Goal: Task Accomplishment & Management: Use online tool/utility

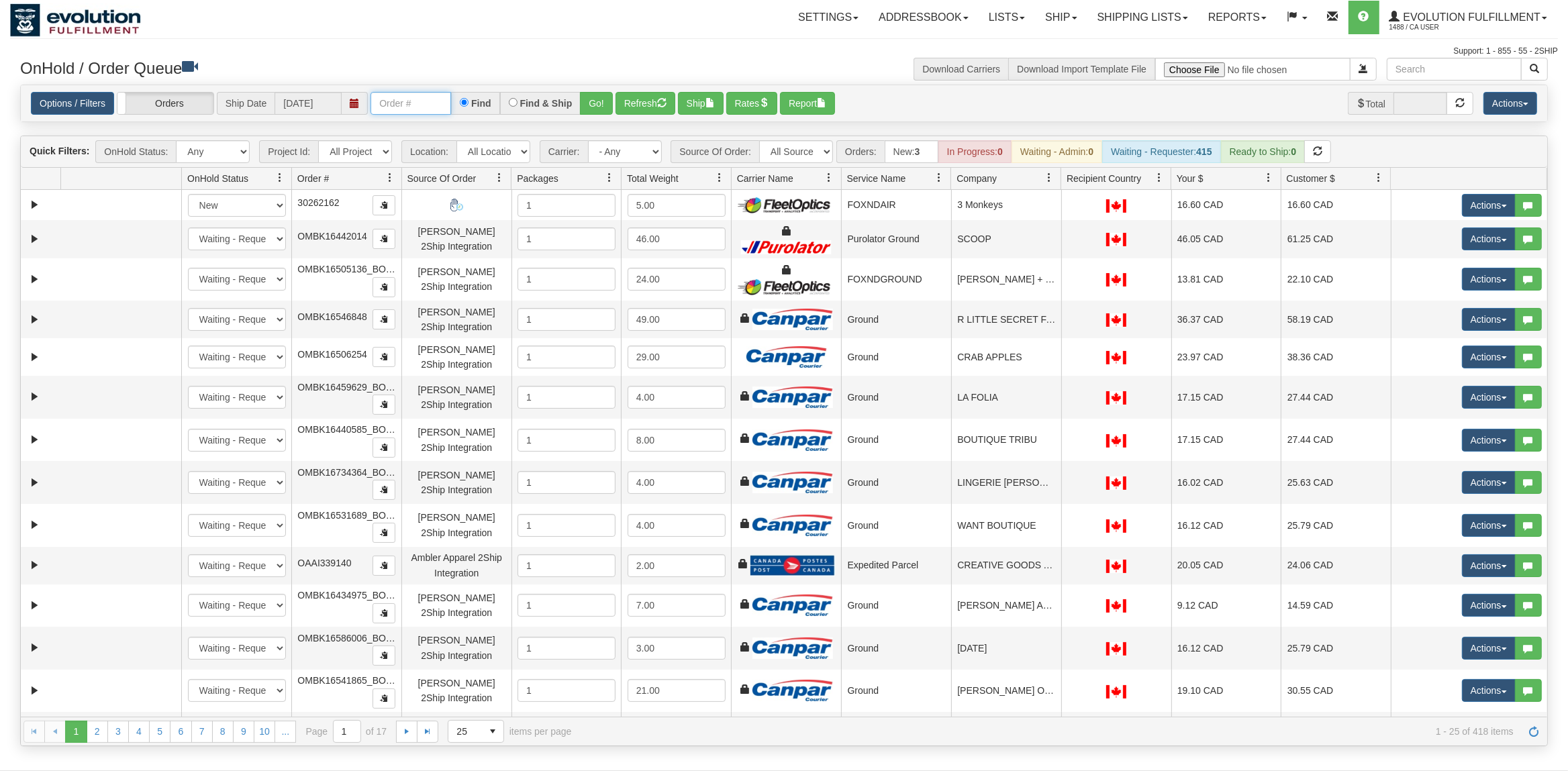
click at [402, 113] on input "text" at bounding box center [410, 104] width 80 height 23
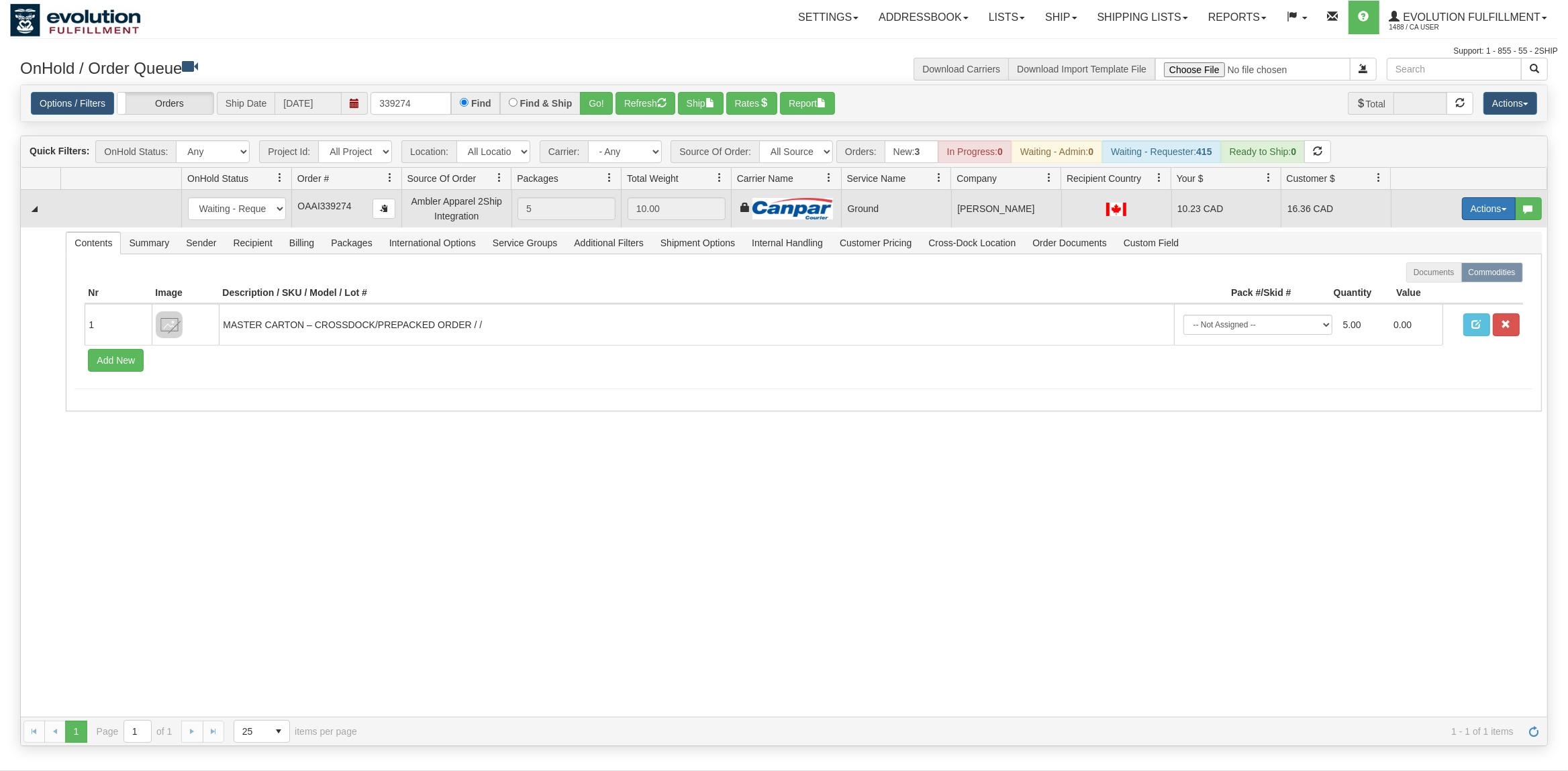
click at [1487, 212] on button "Actions" at bounding box center [1488, 209] width 53 height 23
click at [1466, 268] on span "Rate All Services" at bounding box center [1461, 269] width 80 height 11
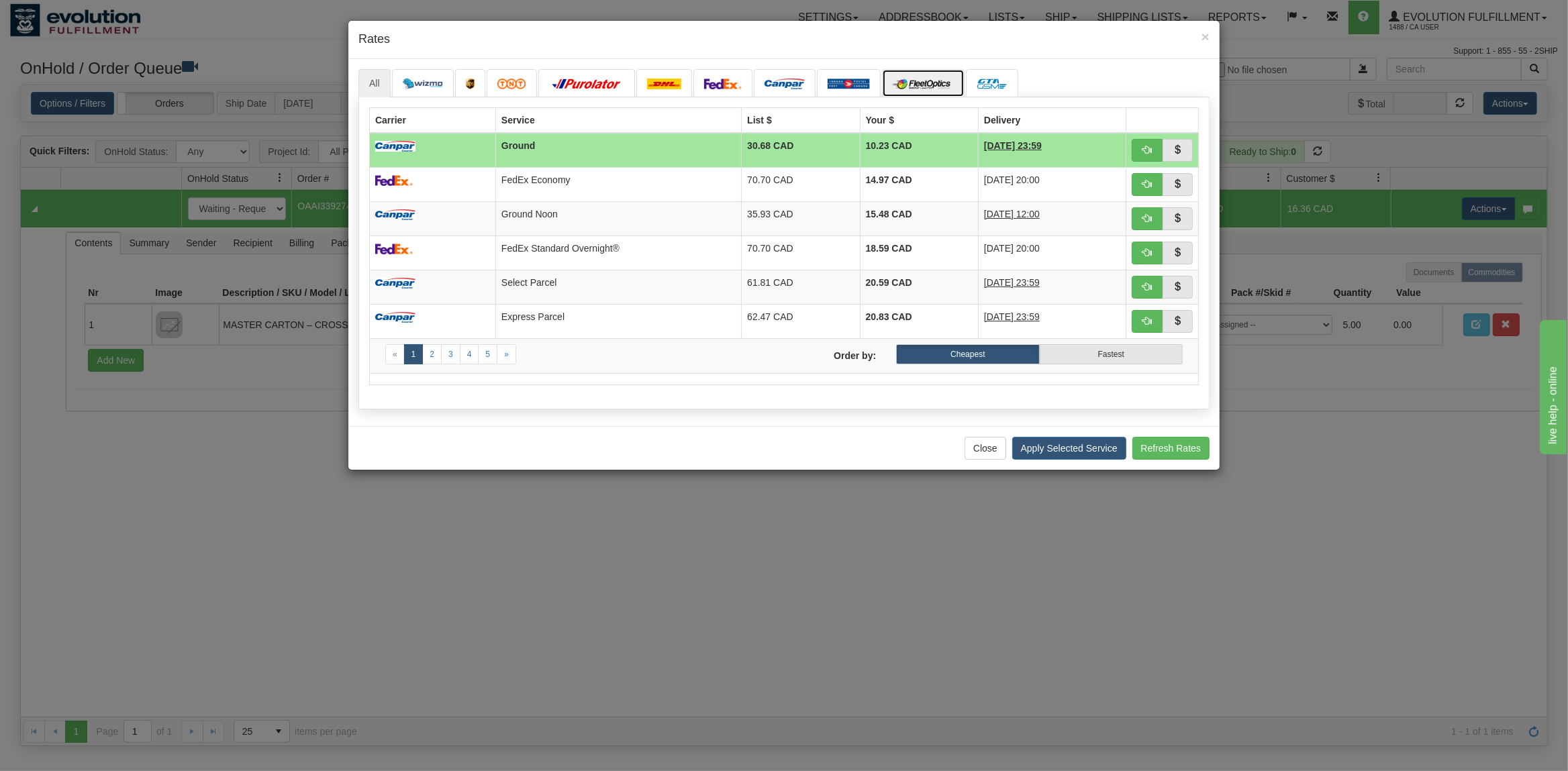
click at [915, 84] on img at bounding box center [923, 83] width 61 height 11
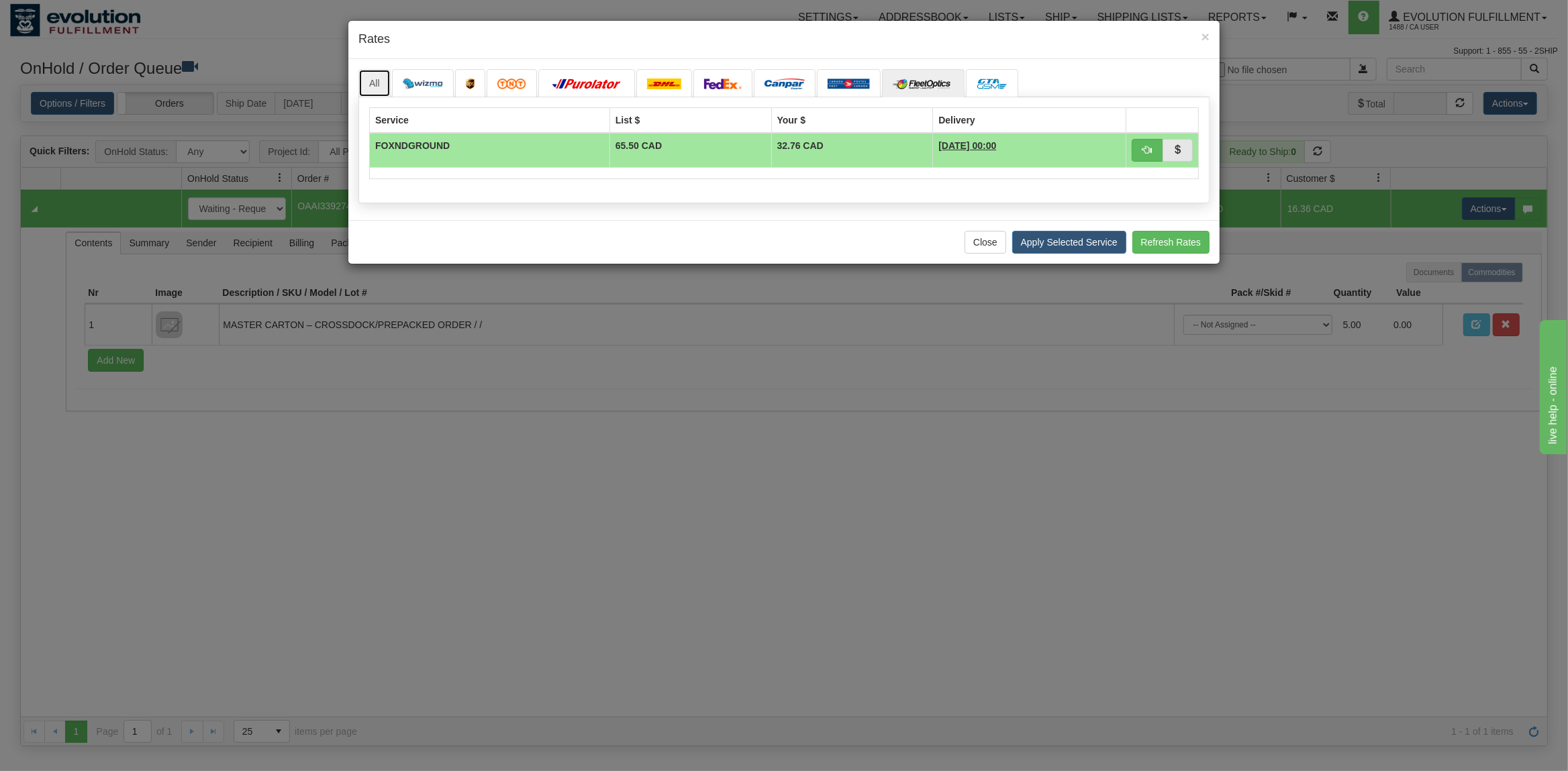
click at [361, 82] on link "All" at bounding box center [373, 82] width 32 height 28
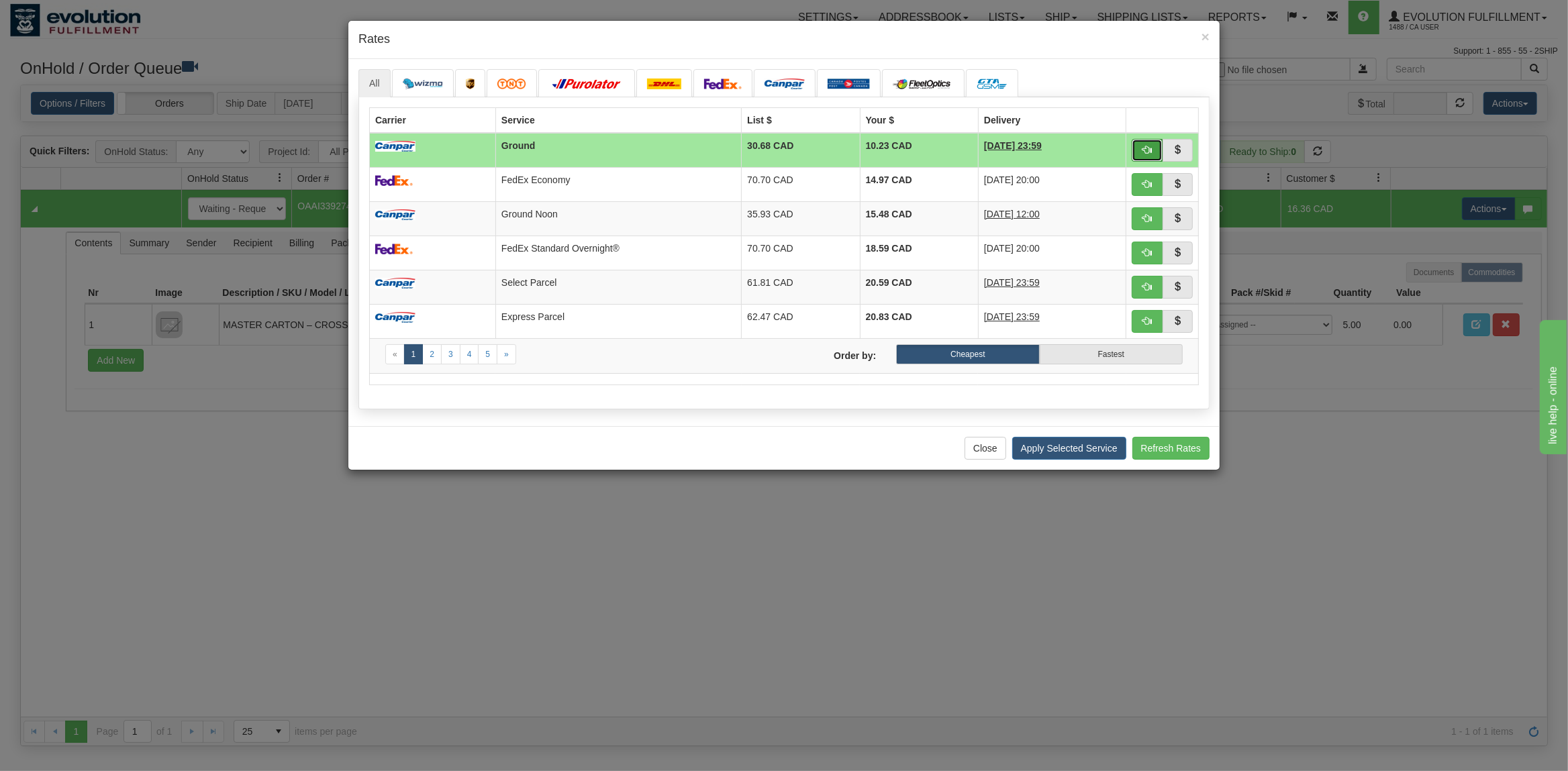
click at [1147, 152] on span "button" at bounding box center [1147, 150] width 10 height 10
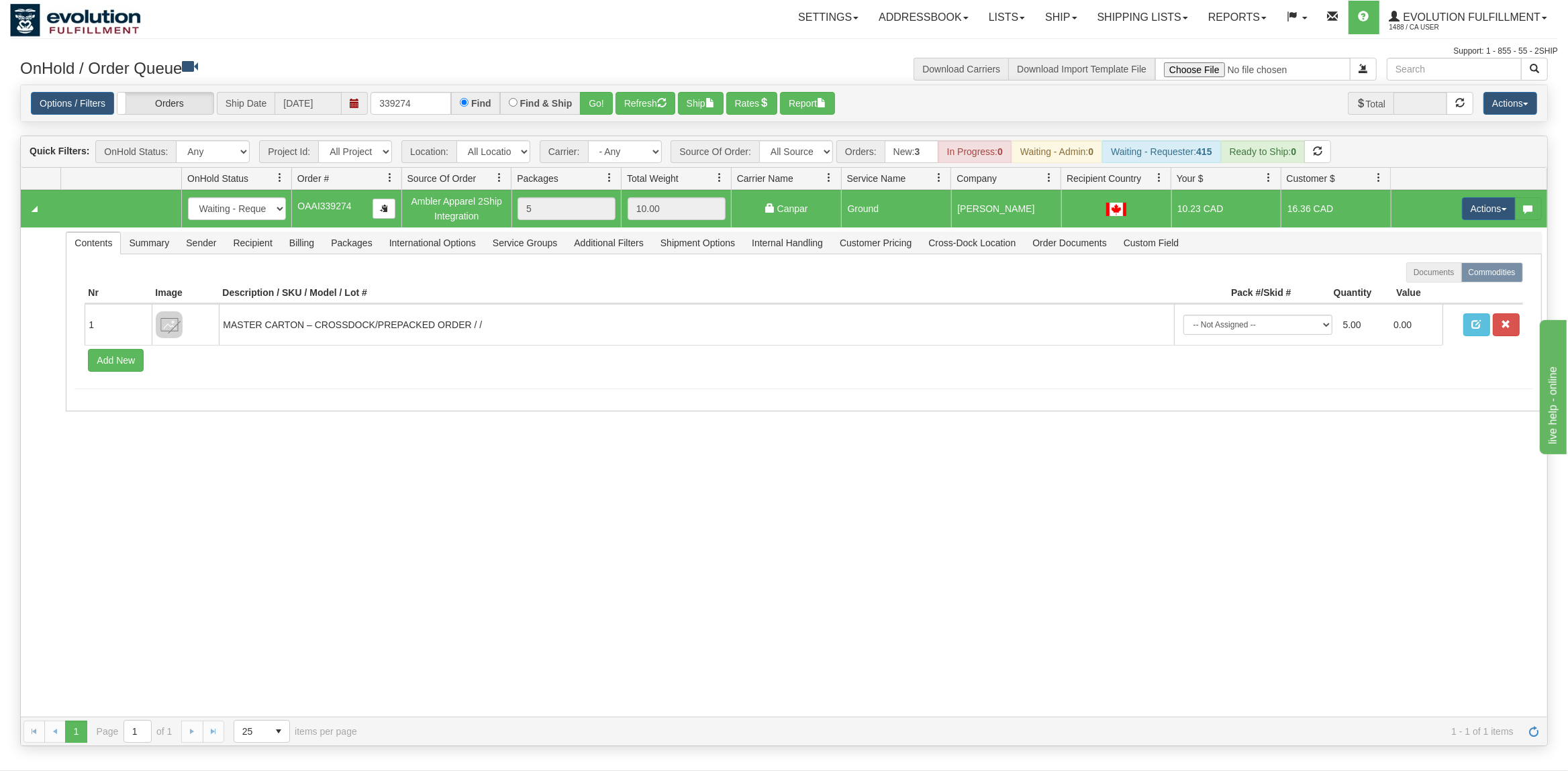
click at [1106, 506] on div "31666333 EVOLUTION V3 91226721 91226730 New In Progress Waiting - Admin Waiting…" at bounding box center [784, 453] width 1526 height 527
click at [1476, 218] on button "Actions" at bounding box center [1488, 209] width 53 height 23
click at [1438, 289] on span "Ship" at bounding box center [1435, 286] width 28 height 11
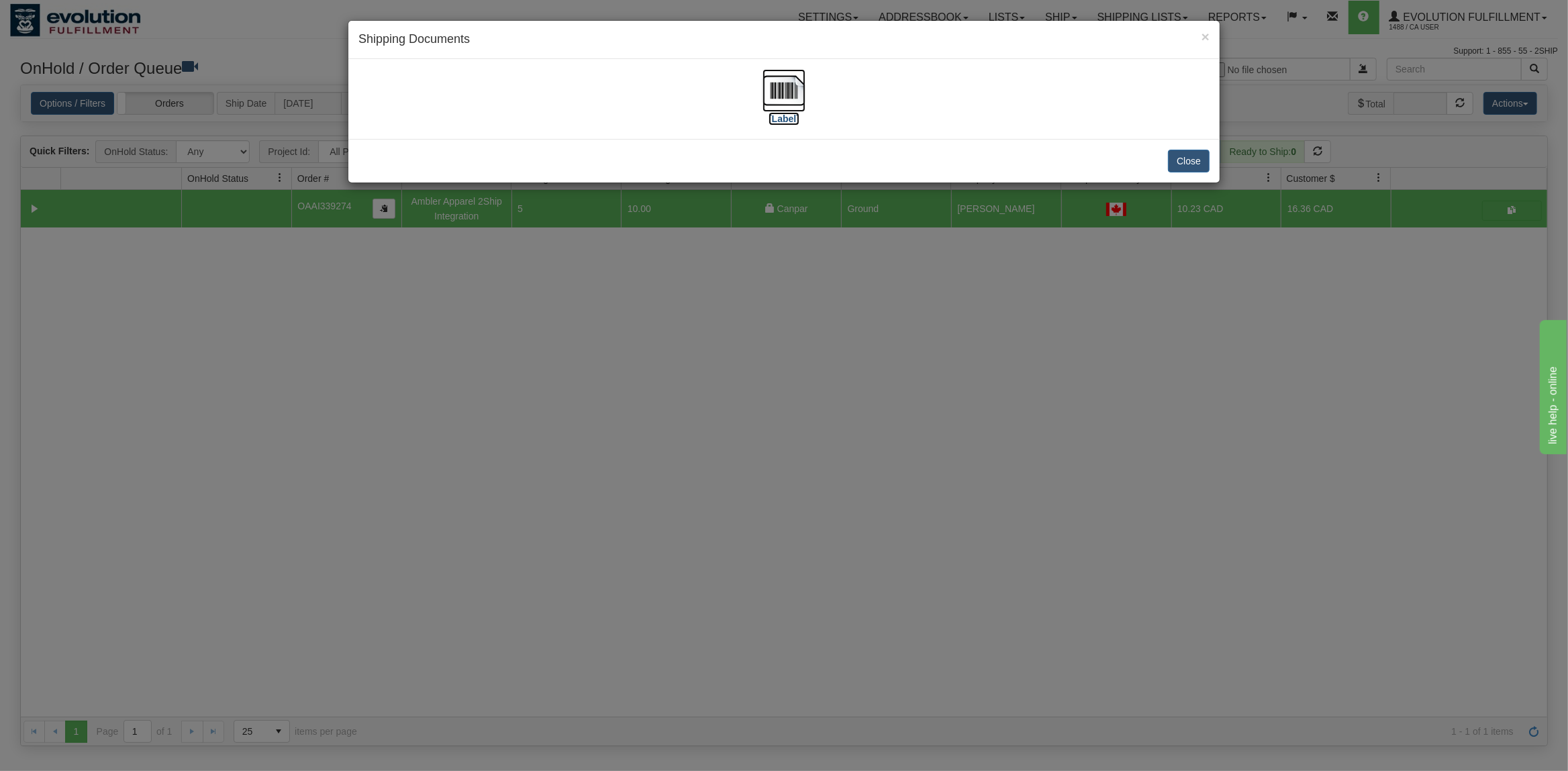
click at [788, 83] on img at bounding box center [784, 90] width 43 height 43
click at [1181, 157] on button "Close" at bounding box center [1188, 162] width 42 height 23
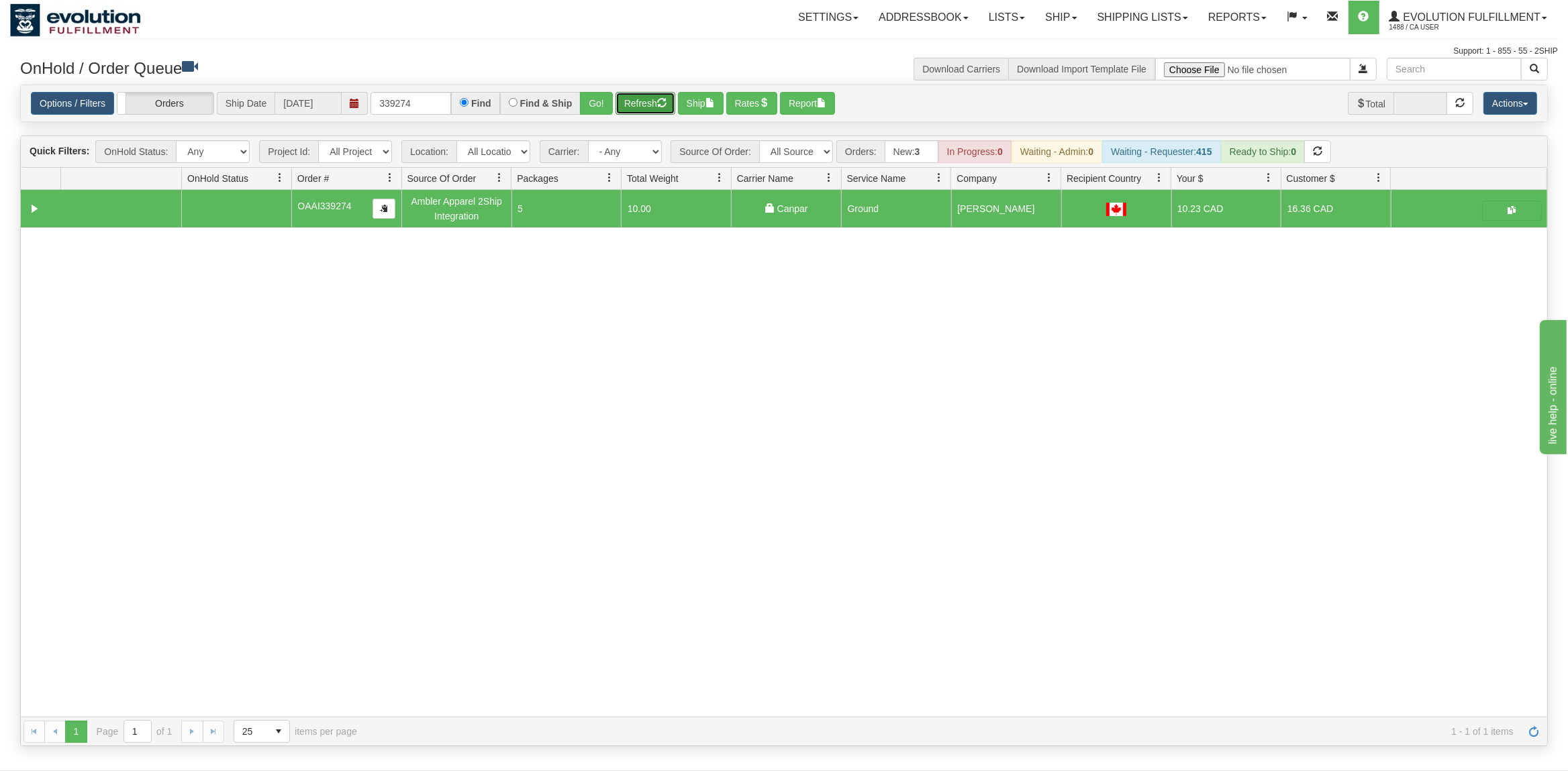
click at [623, 101] on button "Refresh" at bounding box center [645, 104] width 60 height 23
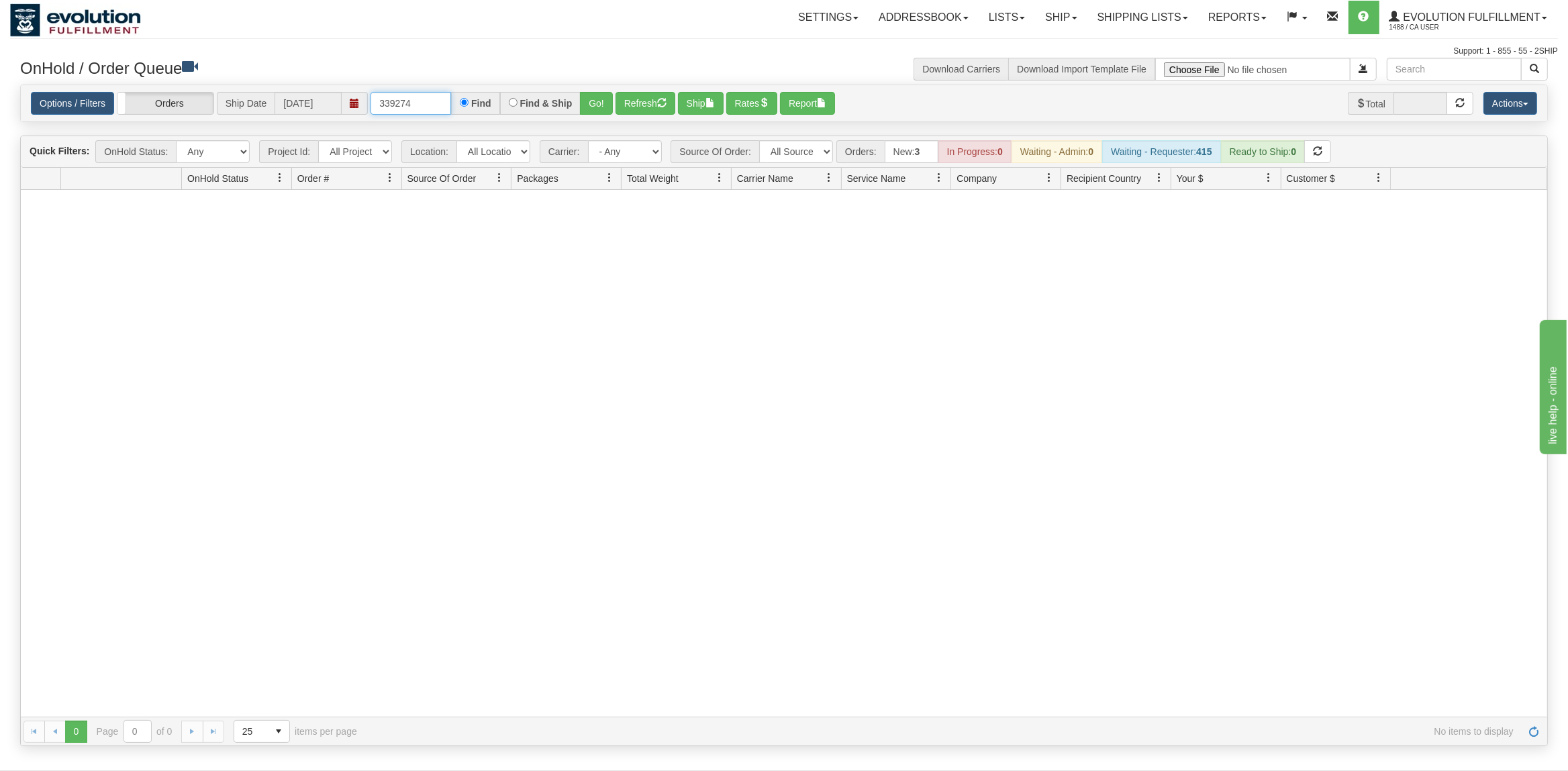
drag, startPoint x: 419, startPoint y: 98, endPoint x: 255, endPoint y: 104, distance: 164.1
click at [370, 104] on input "339274" at bounding box center [410, 104] width 80 height 23
type input "OGF318486280"
click at [596, 107] on button "Go!" at bounding box center [596, 104] width 33 height 23
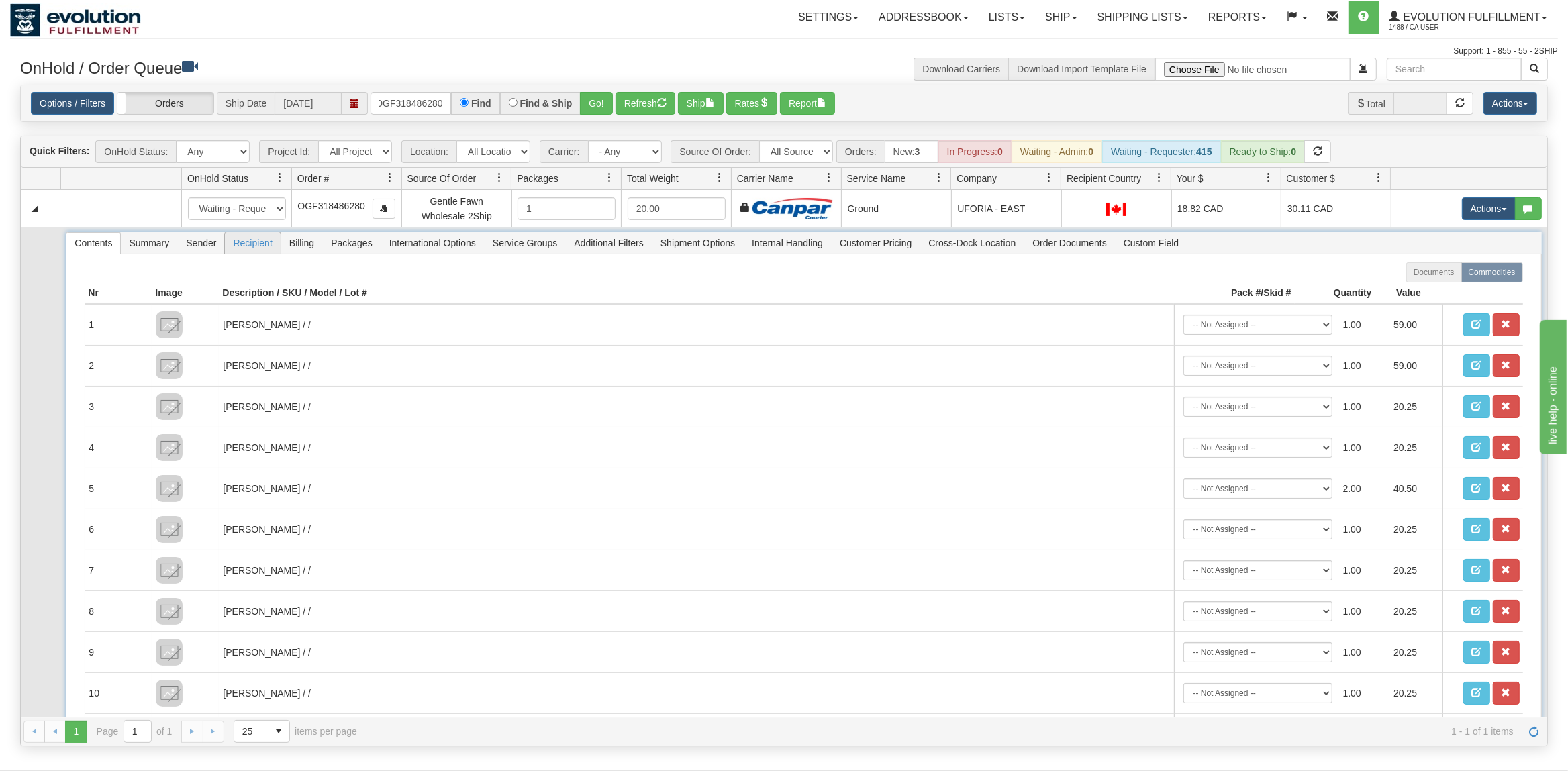
click at [260, 245] on span "Recipient" at bounding box center [251, 243] width 55 height 21
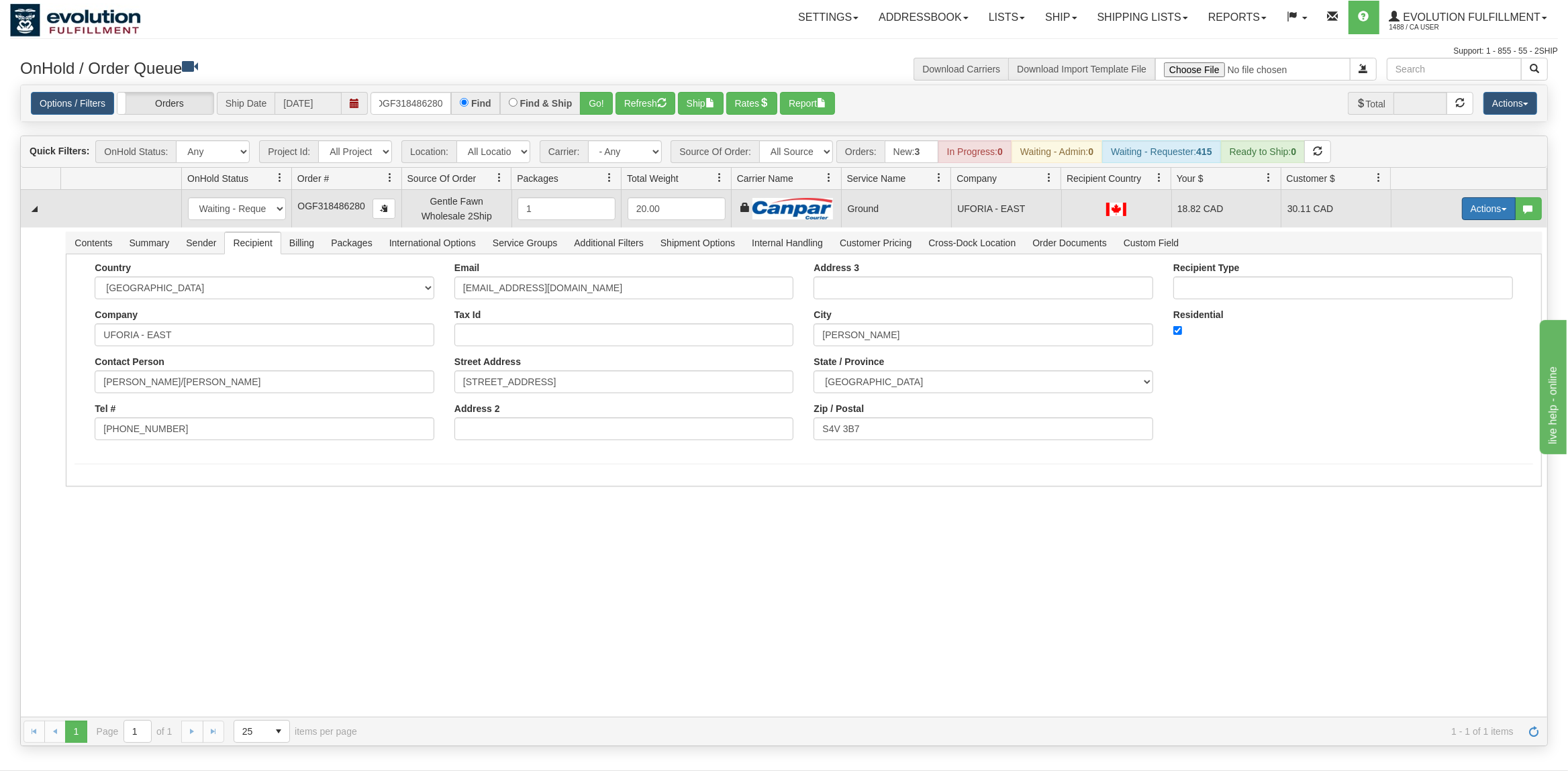
click at [1494, 210] on button "Actions" at bounding box center [1488, 209] width 53 height 23
click at [1445, 285] on link "Ship" at bounding box center [1461, 286] width 107 height 17
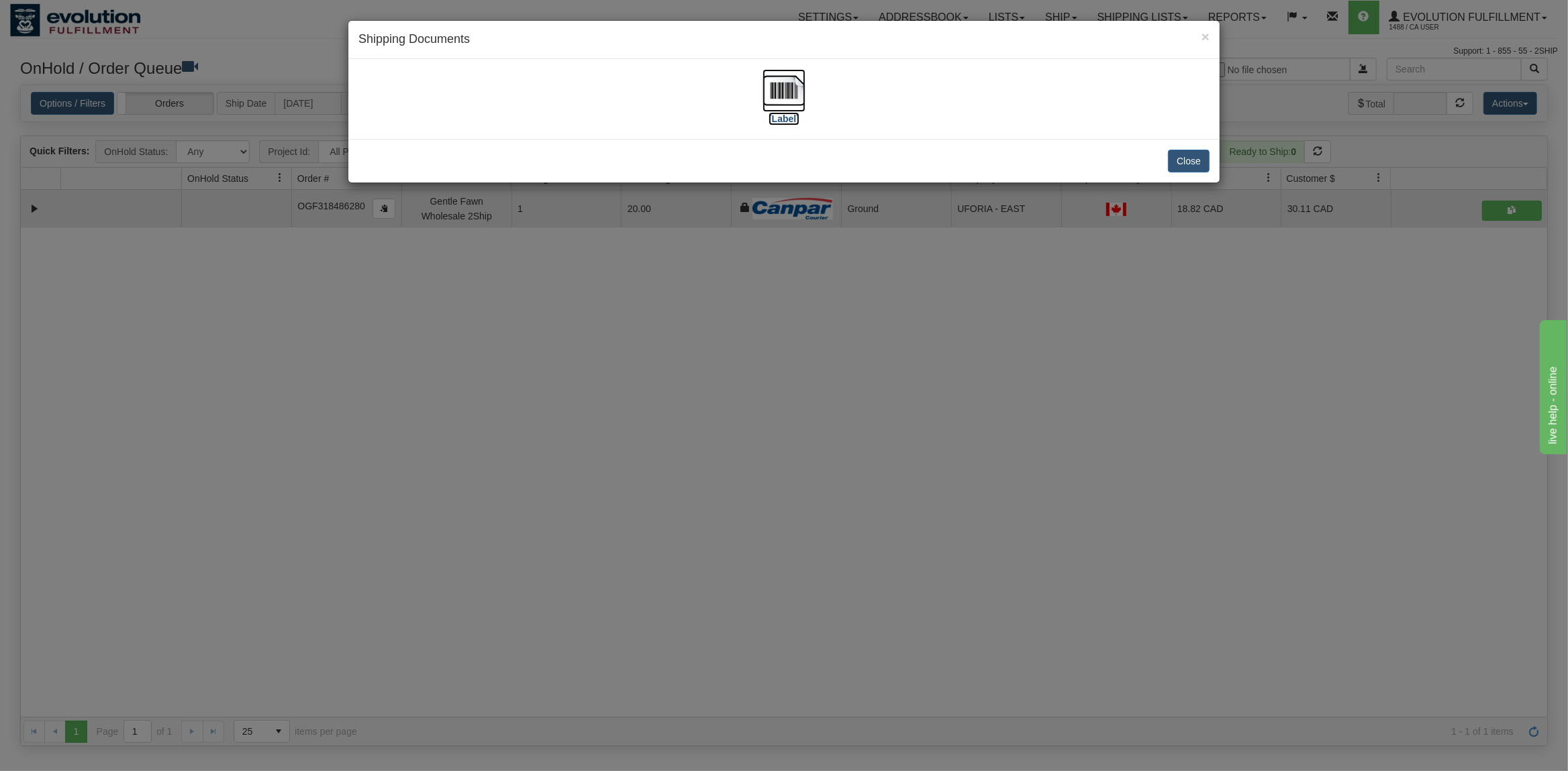
click at [789, 91] on img at bounding box center [784, 90] width 43 height 43
